Goal: Find specific page/section: Find specific page/section

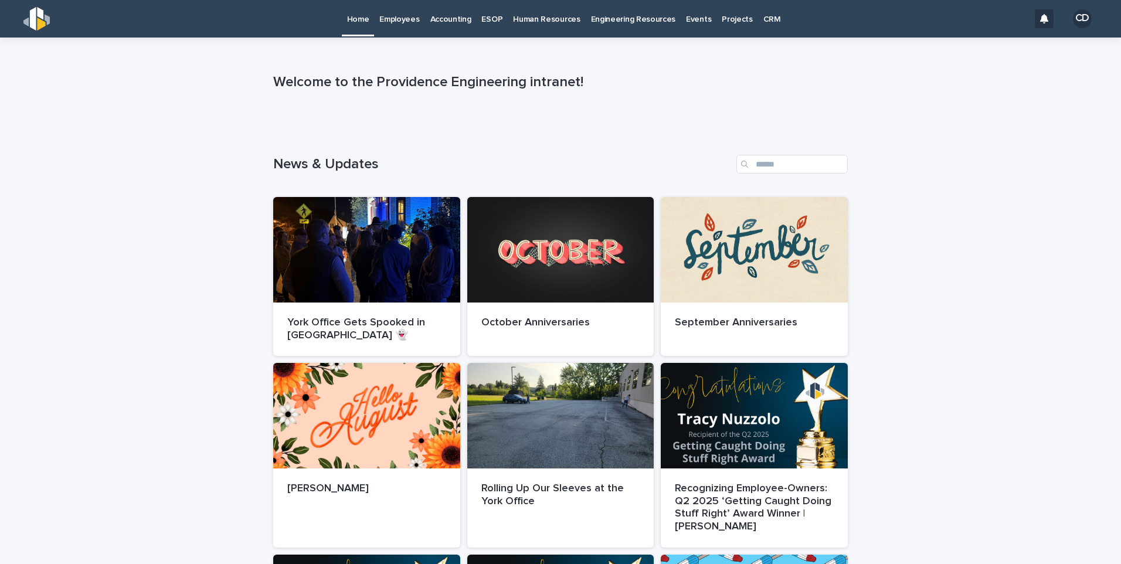
click at [396, 21] on p "Employees" at bounding box center [399, 12] width 40 height 25
click at [392, 14] on p "Employees" at bounding box center [399, 12] width 40 height 25
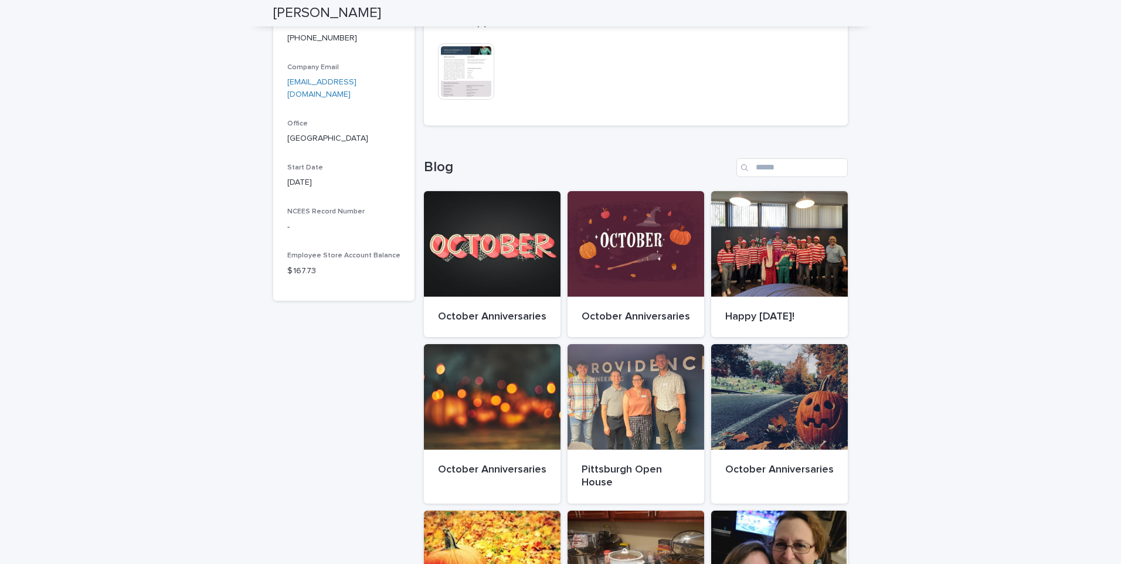
scroll to position [469, 0]
